Goal: Check status: Check status

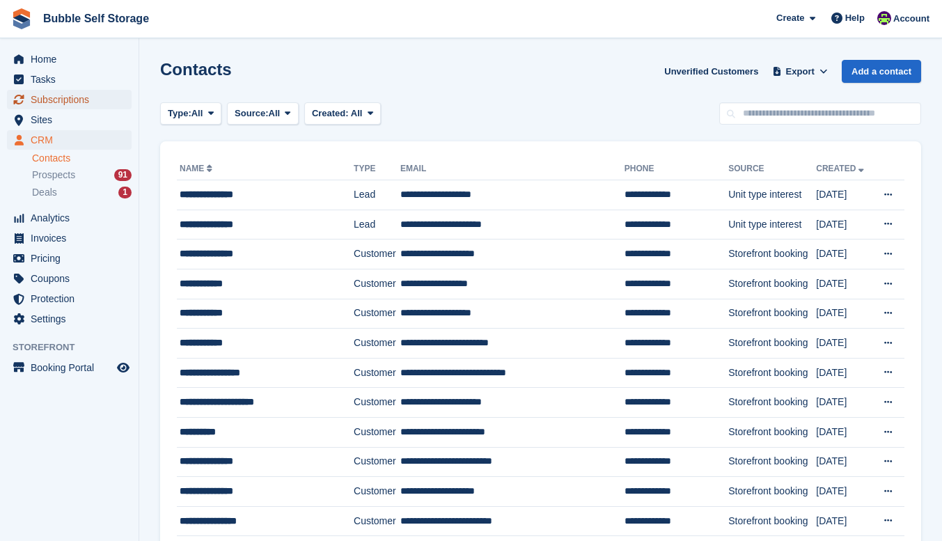
click at [52, 97] on span "Subscriptions" at bounding box center [73, 99] width 84 height 19
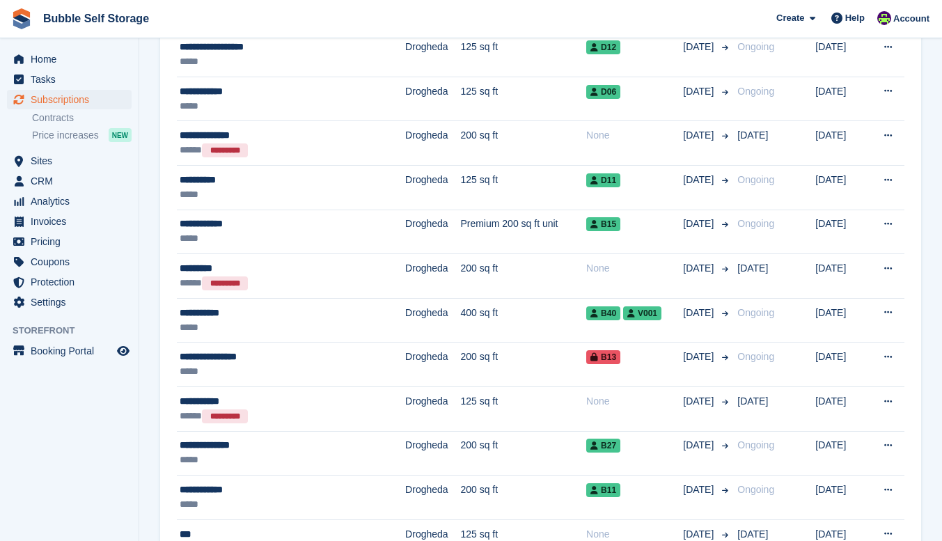
scroll to position [1741, 0]
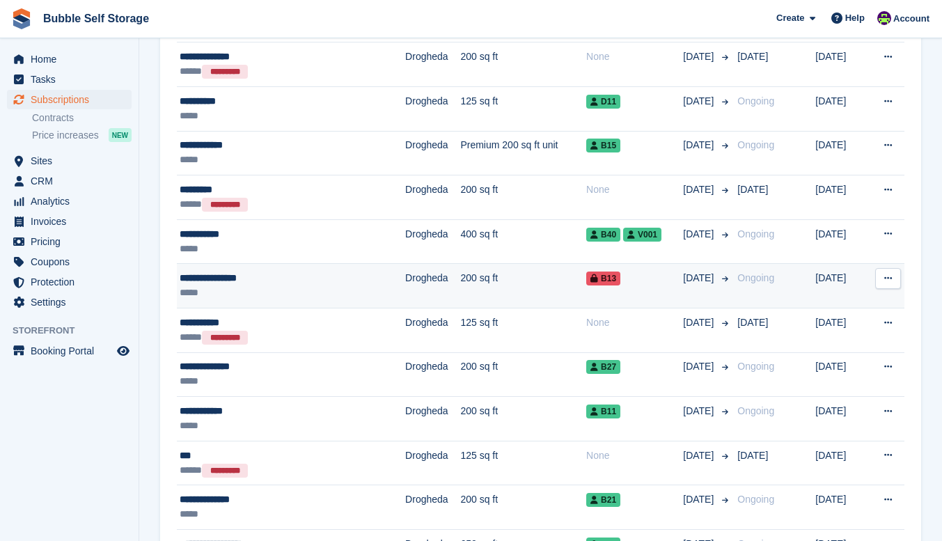
click at [263, 289] on div "*****" at bounding box center [267, 292] width 174 height 15
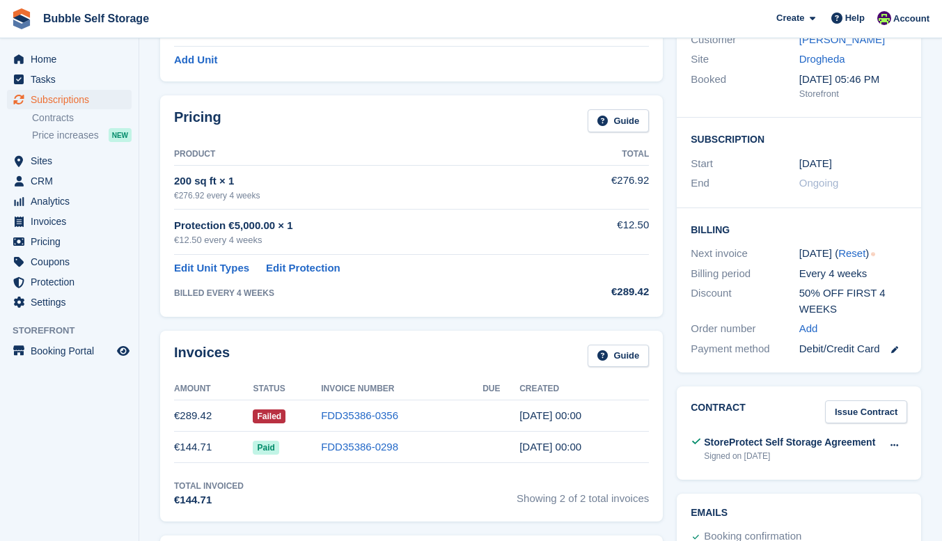
scroll to position [278, 0]
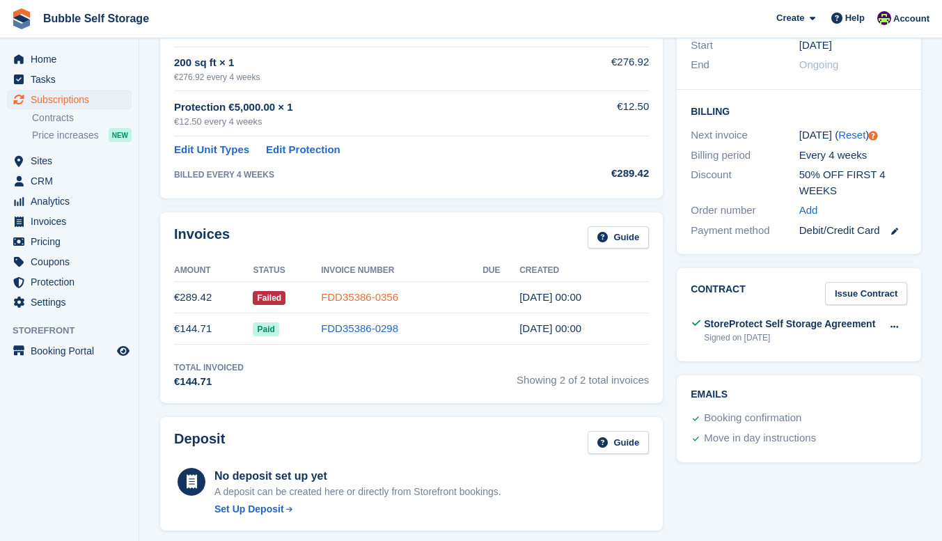
click at [347, 294] on link "FDD35386-0356" at bounding box center [359, 297] width 77 height 12
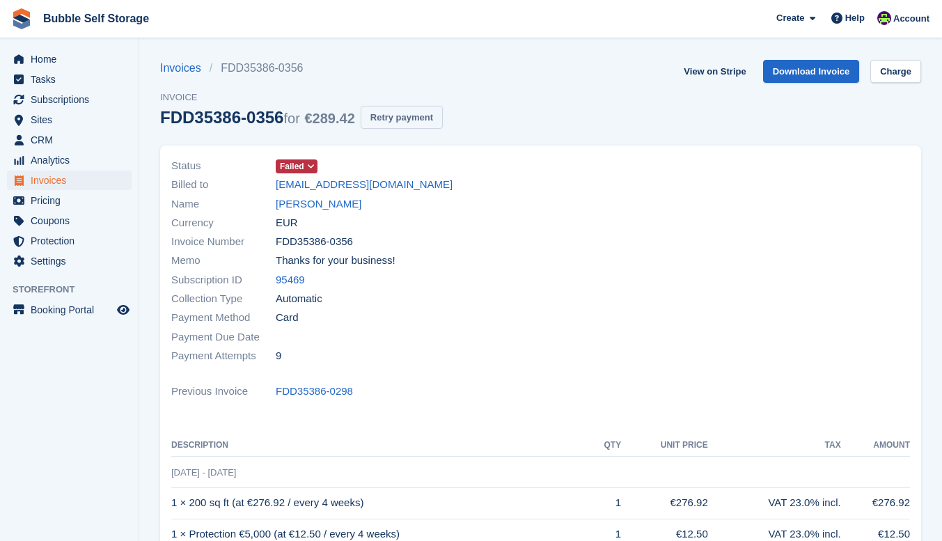
click at [411, 115] on button "Retry payment" at bounding box center [402, 117] width 82 height 23
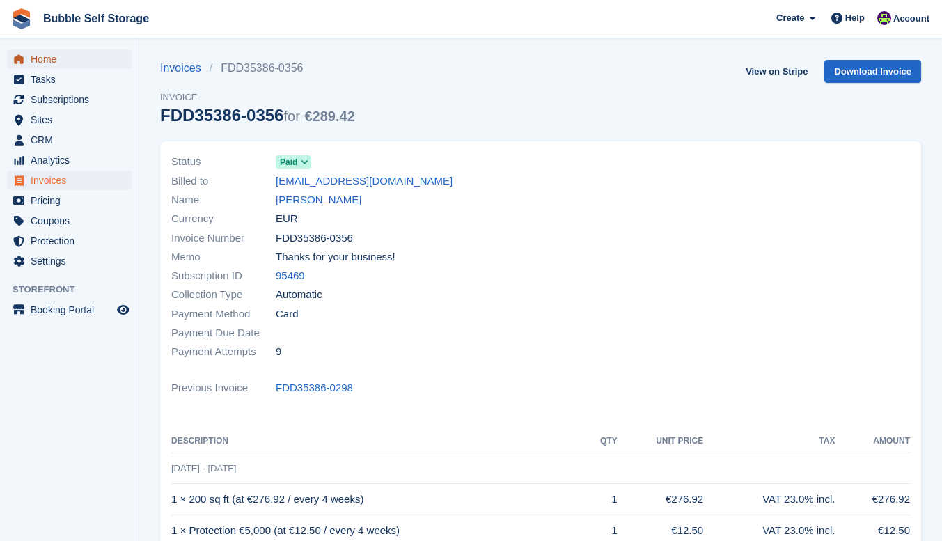
click at [42, 64] on span "Home" at bounding box center [73, 58] width 84 height 19
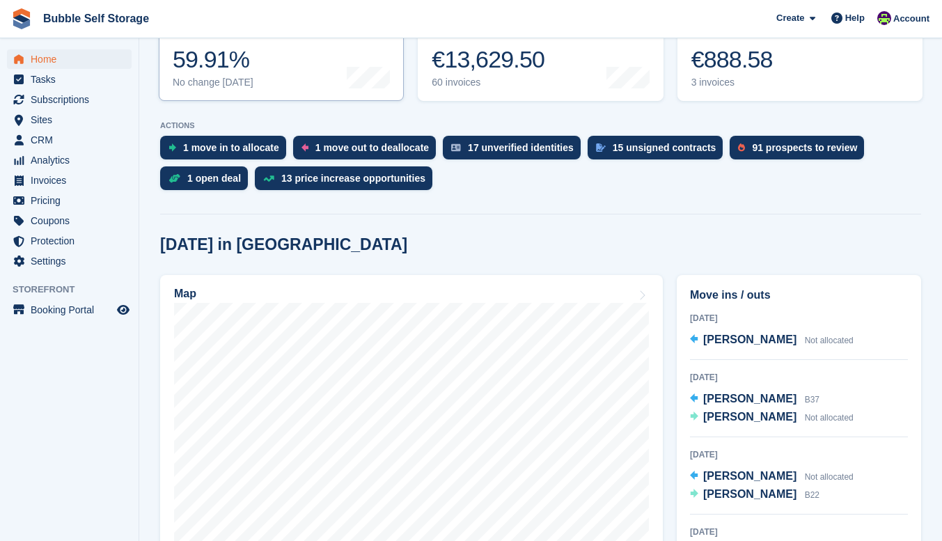
scroll to position [418, 0]
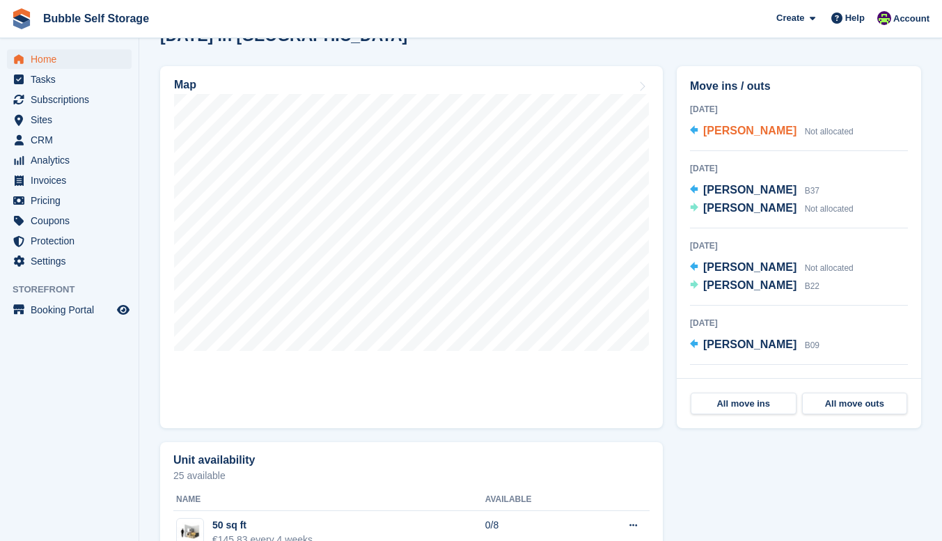
click at [714, 133] on span "[PERSON_NAME]" at bounding box center [749, 131] width 93 height 12
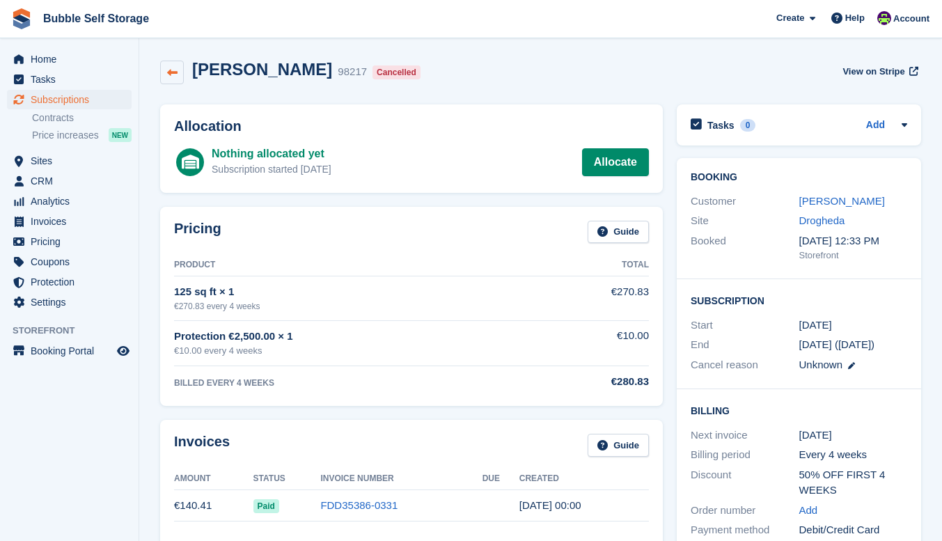
click at [167, 74] on icon at bounding box center [172, 73] width 10 height 10
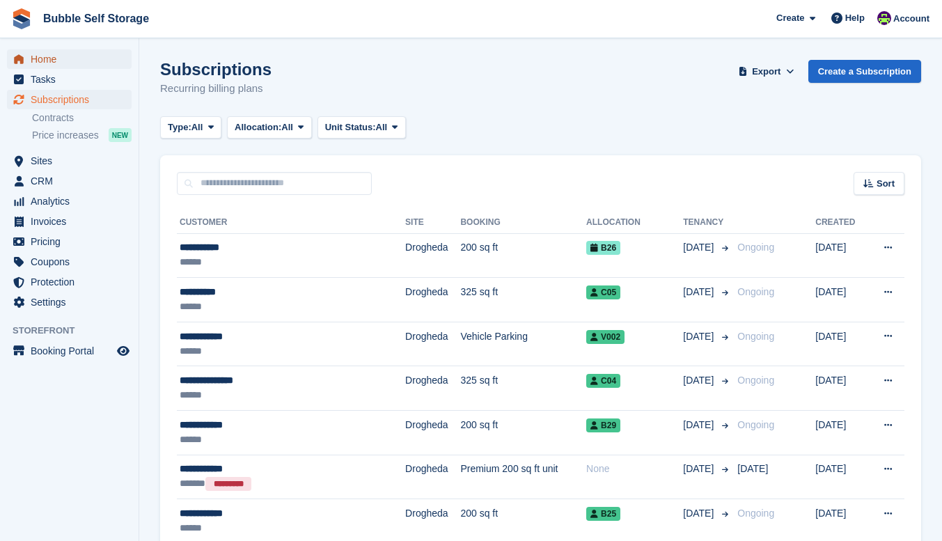
click at [47, 56] on span "Home" at bounding box center [73, 58] width 84 height 19
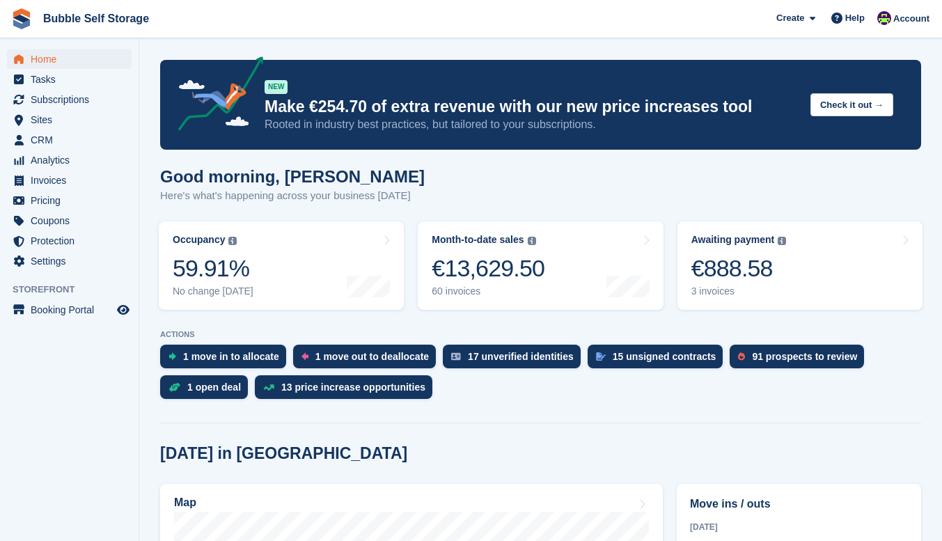
scroll to position [278, 0]
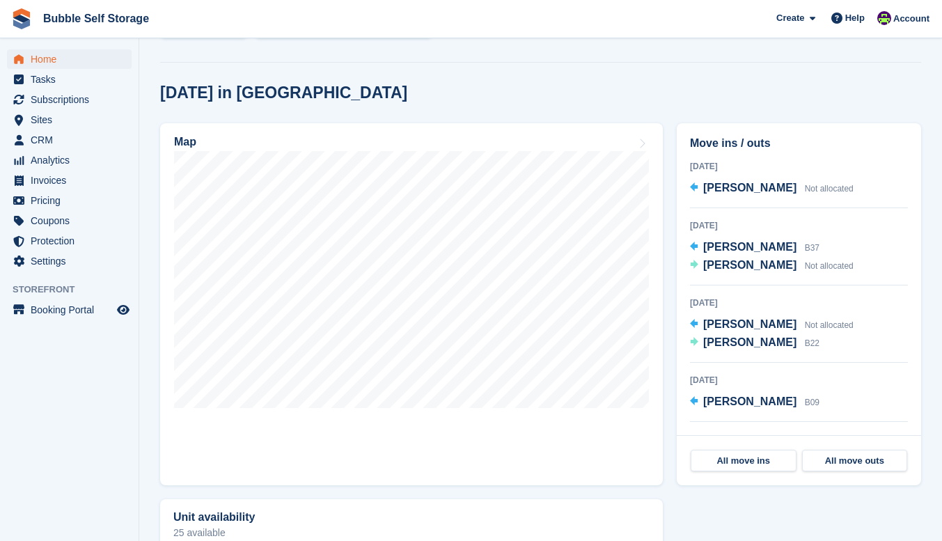
scroll to position [209, 0]
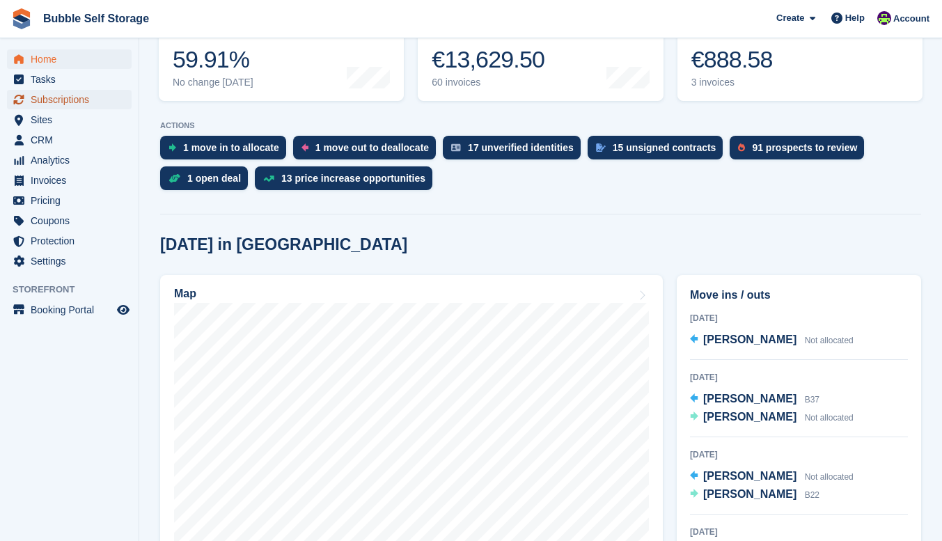
click at [65, 100] on span "Subscriptions" at bounding box center [73, 99] width 84 height 19
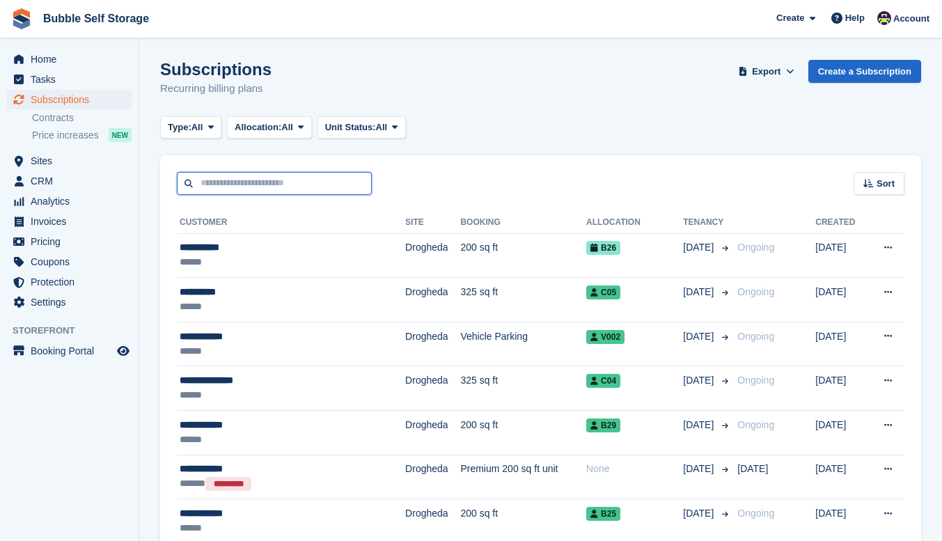
click at [311, 176] on input "text" at bounding box center [274, 183] width 195 height 23
type input "****"
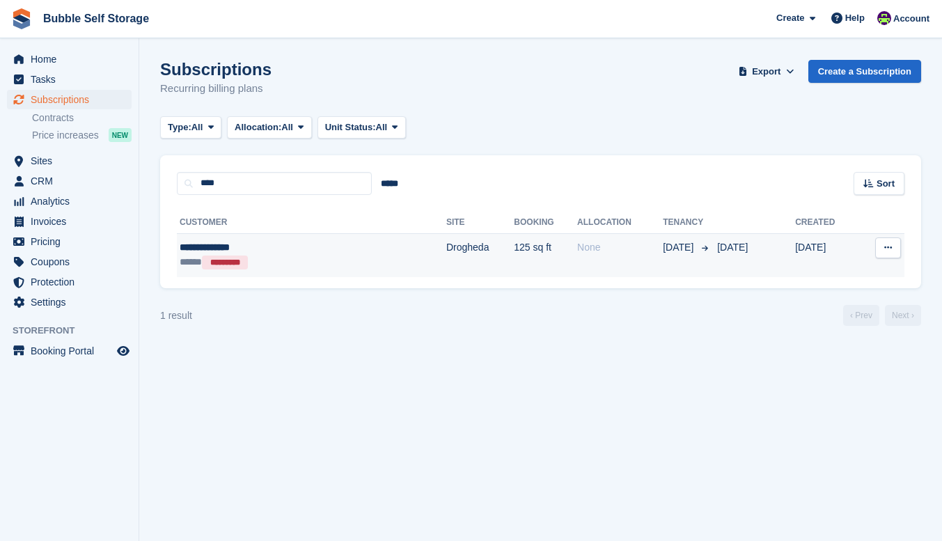
click at [446, 244] on td "Drogheda" at bounding box center [480, 255] width 68 height 44
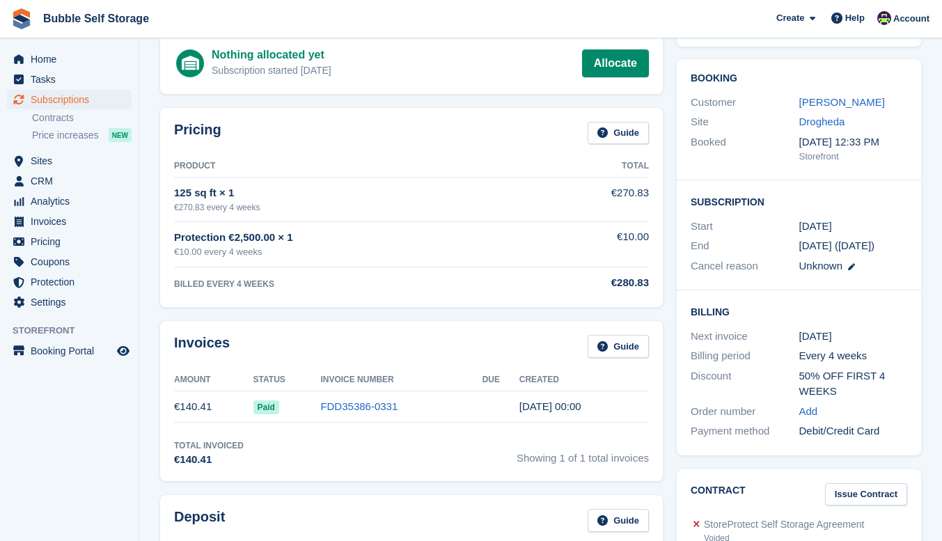
scroll to position [139, 0]
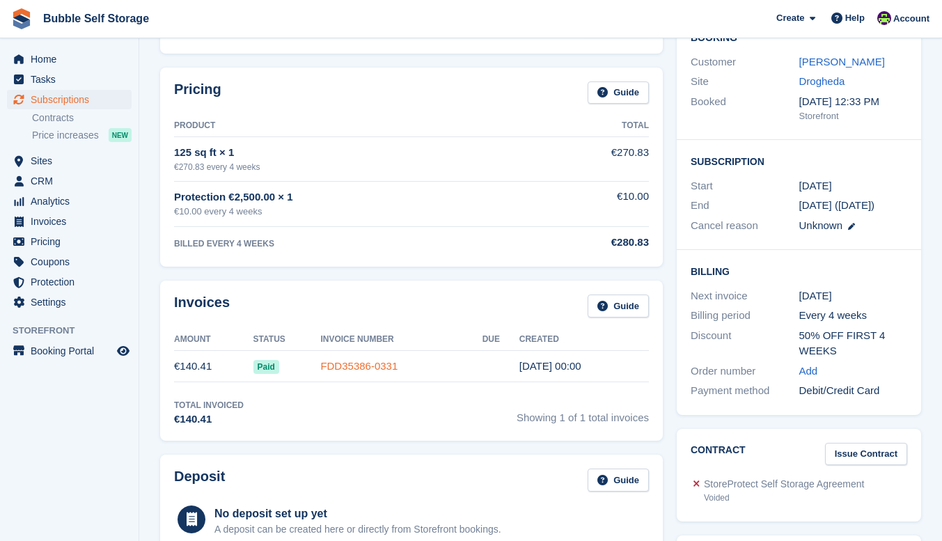
click at [337, 367] on link "FDD35386-0331" at bounding box center [358, 366] width 77 height 12
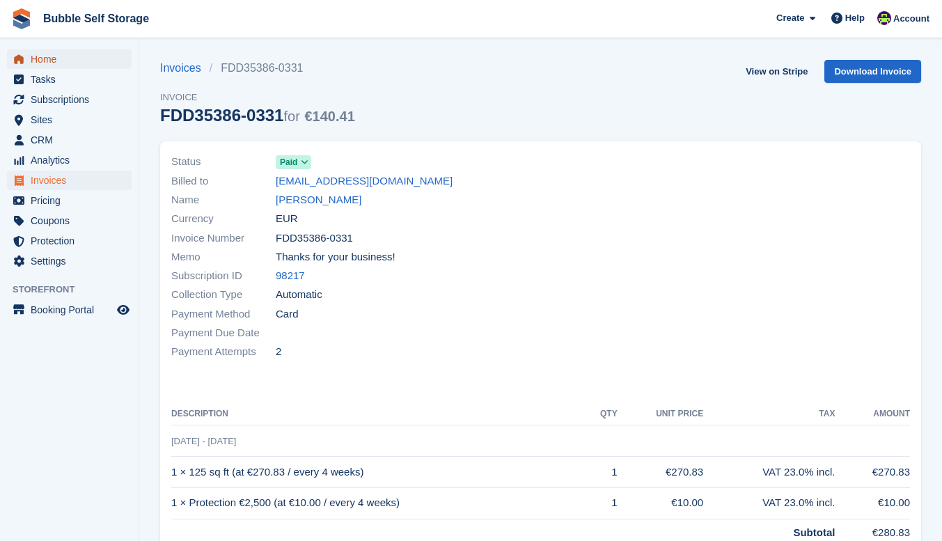
click at [47, 63] on span "Home" at bounding box center [73, 58] width 84 height 19
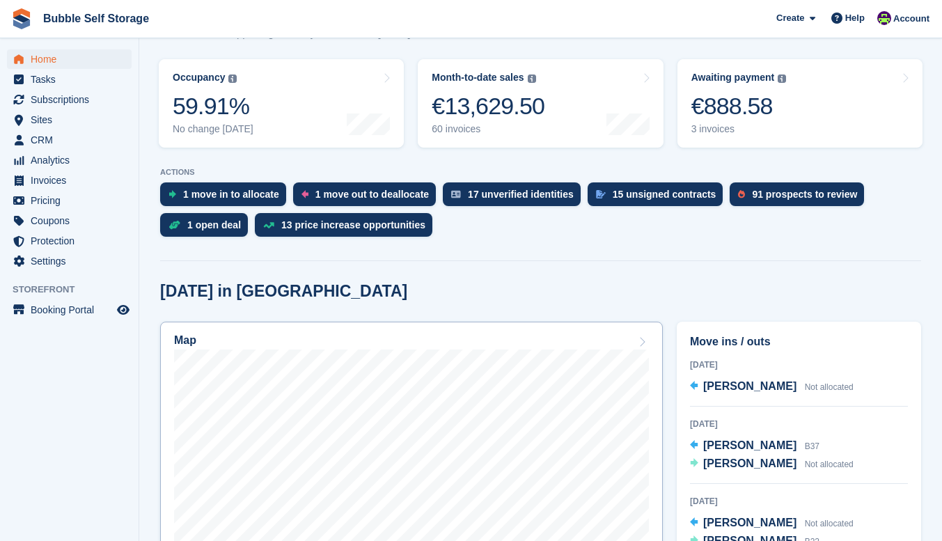
scroll to position [278, 0]
